Goal: Task Accomplishment & Management: Complete application form

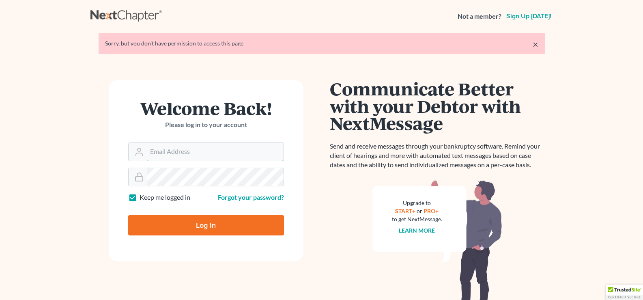
type input "[EMAIL_ADDRESS][DOMAIN_NAME]"
click at [225, 224] on input "Log In" at bounding box center [206, 225] width 156 height 20
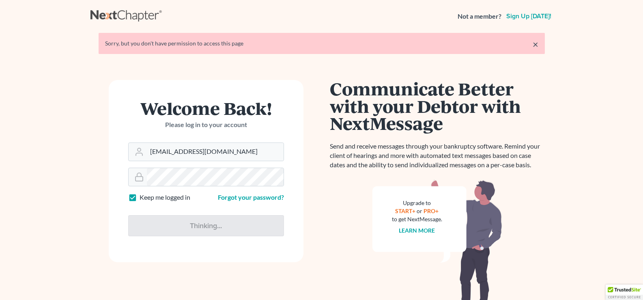
type input "Thinking..."
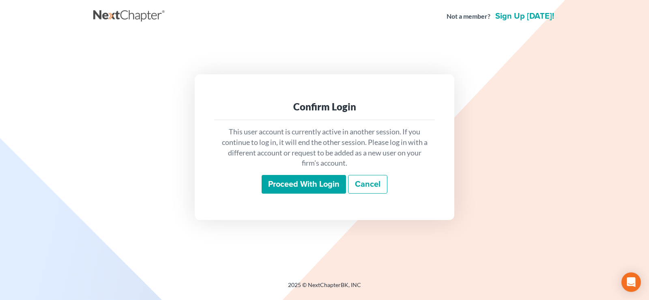
click at [309, 180] on input "Proceed with login" at bounding box center [304, 184] width 84 height 19
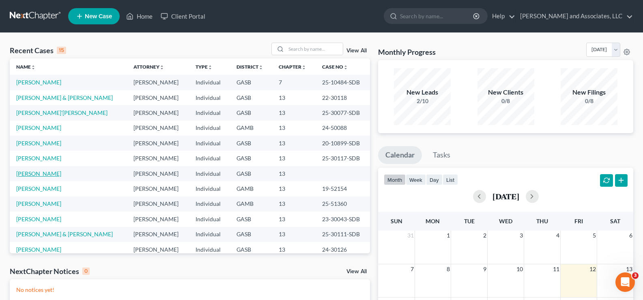
click at [51, 174] on link "Collins, Latreece" at bounding box center [38, 173] width 45 height 7
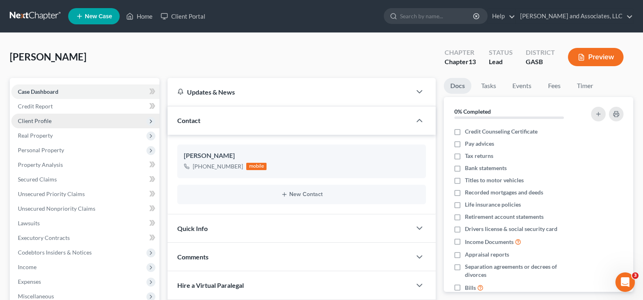
click at [43, 119] on span "Client Profile" at bounding box center [35, 120] width 34 height 7
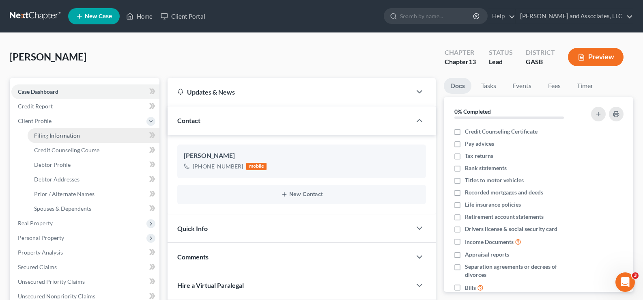
click at [70, 134] on span "Filing Information" at bounding box center [57, 135] width 46 height 7
select select "1"
select select "0"
select select "3"
select select "10"
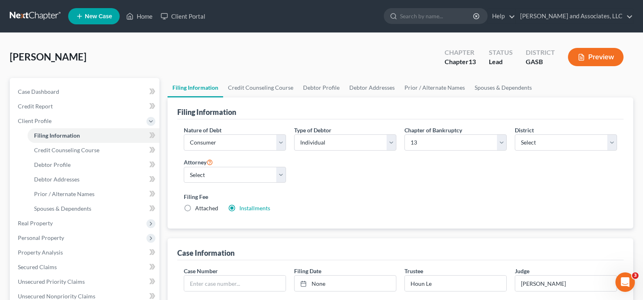
click at [599, 55] on button "Preview" at bounding box center [596, 57] width 56 height 18
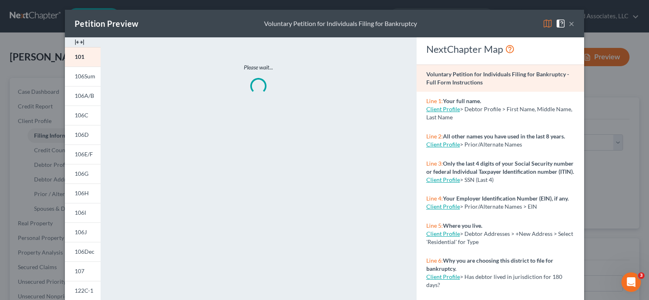
click at [80, 41] on img at bounding box center [80, 42] width 10 height 10
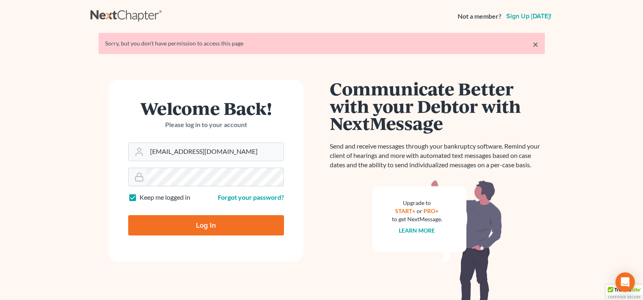
click at [235, 229] on input "Log In" at bounding box center [206, 225] width 156 height 20
type input "Thinking..."
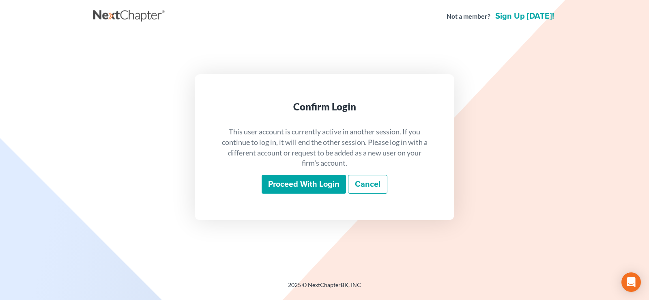
drag, startPoint x: 323, startPoint y: 178, endPoint x: 374, endPoint y: 237, distance: 77.9
click at [323, 179] on input "Proceed with login" at bounding box center [304, 184] width 84 height 19
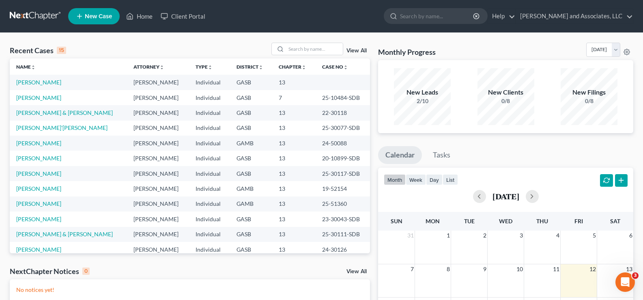
click at [58, 84] on td "[PERSON_NAME]" at bounding box center [68, 82] width 117 height 15
click at [45, 82] on link "[PERSON_NAME]" at bounding box center [38, 82] width 45 height 7
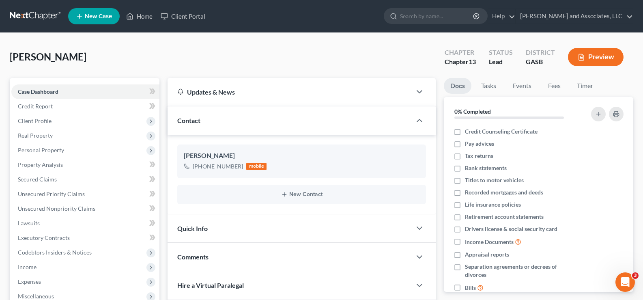
click at [594, 62] on button "Preview" at bounding box center [596, 57] width 56 height 18
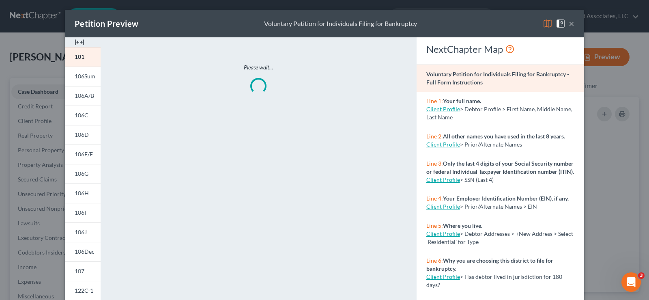
click at [80, 43] on img at bounding box center [80, 42] width 10 height 10
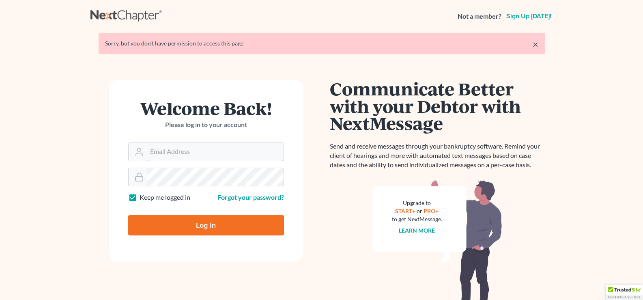
type input "[EMAIL_ADDRESS][DOMAIN_NAME]"
click at [250, 225] on input "Log In" at bounding box center [206, 225] width 156 height 20
type input "Thinking..."
type input "[EMAIL_ADDRESS][DOMAIN_NAME]"
click at [252, 224] on input "Log In" at bounding box center [206, 225] width 156 height 20
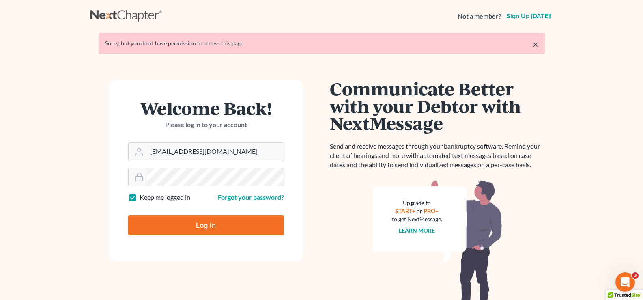
type input "Thinking..."
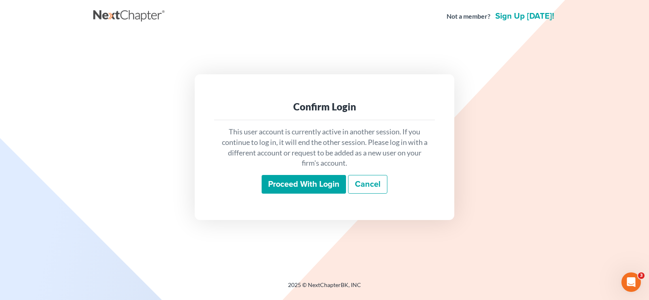
click at [280, 190] on input "Proceed with login" at bounding box center [304, 184] width 84 height 19
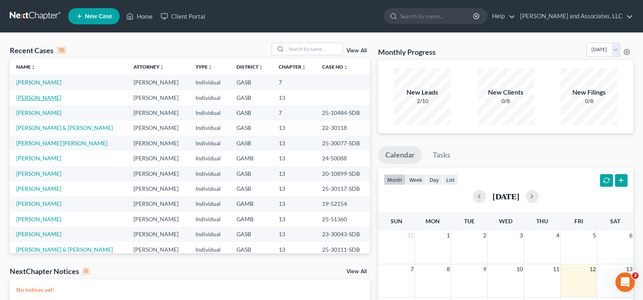
click at [49, 99] on link "Collins, Latreece" at bounding box center [38, 97] width 45 height 7
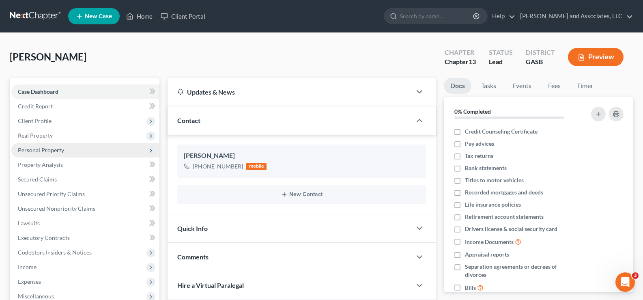
click at [34, 146] on span "Personal Property" at bounding box center [41, 149] width 46 height 7
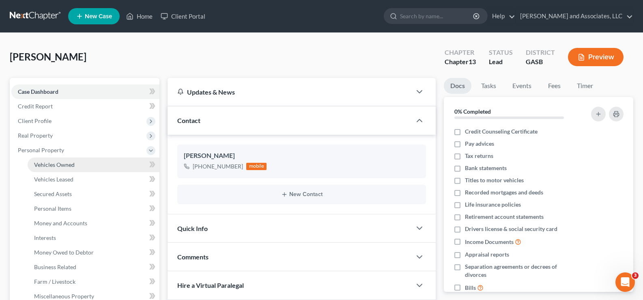
click at [43, 163] on span "Vehicles Owned" at bounding box center [54, 164] width 41 height 7
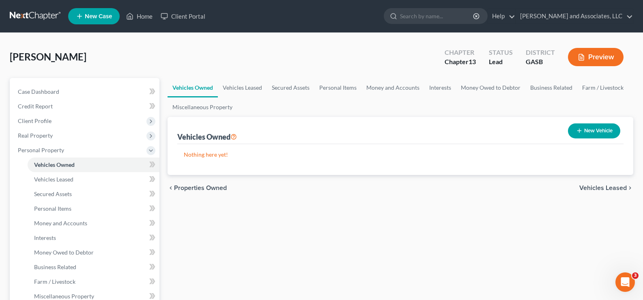
click at [596, 128] on button "New Vehicle" at bounding box center [594, 130] width 52 height 15
select select "0"
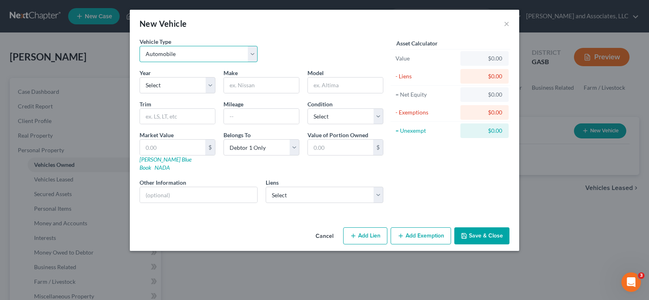
click at [207, 58] on select "Select Automobile Truck Trailer Watercraft Aircraft Motor Home Atv Other Vehicle" at bounding box center [199, 54] width 118 height 16
click at [168, 86] on select "Select 2026 2025 2024 2023 2022 2021 2020 2019 2018 2017 2016 2015 2014 2013 20…" at bounding box center [178, 85] width 76 height 16
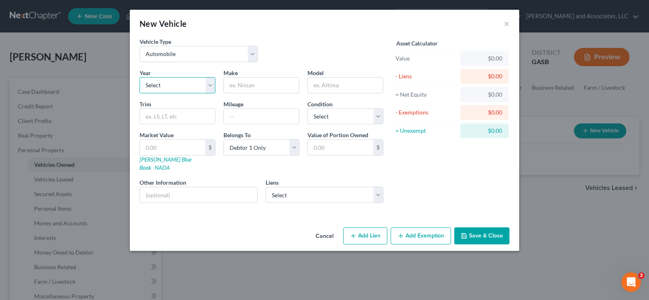
select select "12"
click at [140, 77] on select "Select 2026 2025 2024 2023 2022 2021 2020 2019 2018 2017 2016 2015 2014 2013 20…" at bounding box center [178, 85] width 76 height 16
click at [250, 87] on input "text" at bounding box center [261, 84] width 75 height 15
type input "Nissan"
type input "Sentra S"
